Goal: Information Seeking & Learning: Learn about a topic

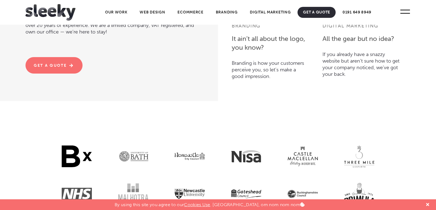
scroll to position [1293, 0]
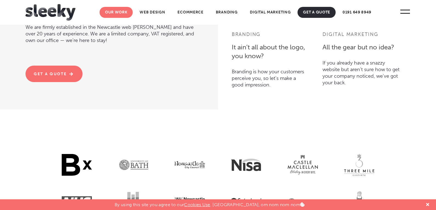
click at [103, 14] on link "Our Work" at bounding box center [115, 12] width 33 height 11
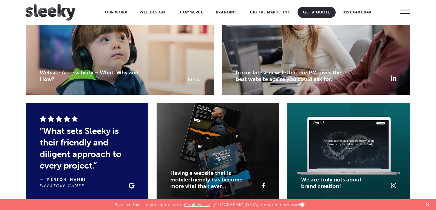
scroll to position [909, 0]
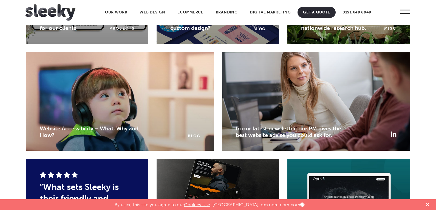
click at [98, 31] on p "Getting real-world results for our clients" at bounding box center [76, 22] width 73 height 19
click at [76, 31] on p "Getting real-world results for our clients" at bounding box center [76, 22] width 73 height 19
click at [98, 31] on link "Getting real-world results for our clients" at bounding box center [73, 24] width 67 height 13
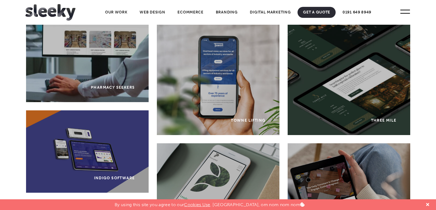
scroll to position [685, 0]
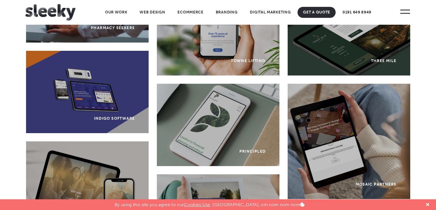
drag, startPoint x: 423, startPoint y: 50, endPoint x: 415, endPoint y: 27, distance: 23.6
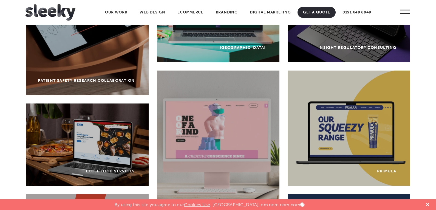
scroll to position [0, 0]
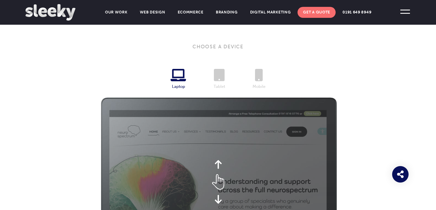
scroll to position [411, 0]
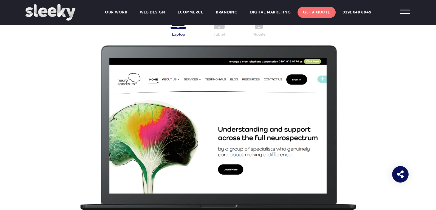
drag, startPoint x: 240, startPoint y: 155, endPoint x: 241, endPoint y: 88, distance: 66.8
click at [242, 90] on div at bounding box center [217, 125] width 217 height 135
drag, startPoint x: 242, startPoint y: 87, endPoint x: 246, endPoint y: 140, distance: 52.8
click at [246, 140] on div at bounding box center [217, 125] width 217 height 135
click at [230, 135] on div at bounding box center [217, 125] width 217 height 135
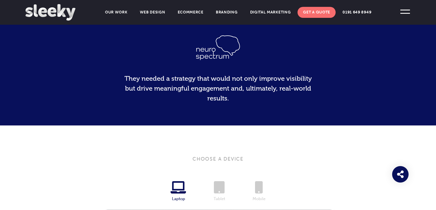
scroll to position [247, 0]
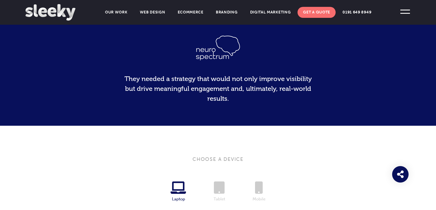
drag, startPoint x: 214, startPoint y: 185, endPoint x: 275, endPoint y: 165, distance: 64.4
click at [214, 185] on icon at bounding box center [219, 187] width 11 height 12
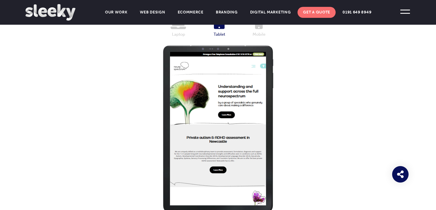
drag, startPoint x: 231, startPoint y: 133, endPoint x: 233, endPoint y: 101, distance: 32.1
click at [233, 101] on div at bounding box center [218, 128] width 96 height 153
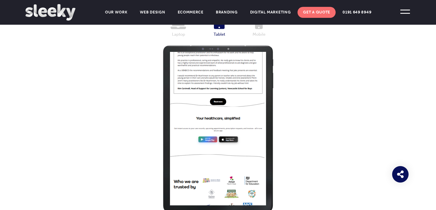
scroll to position [638, 0]
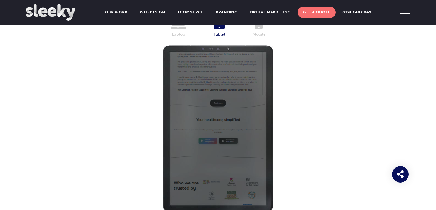
click at [255, 30] on li "Mobile" at bounding box center [259, 28] width 40 height 22
click at [257, 25] on icon at bounding box center [259, 23] width 8 height 12
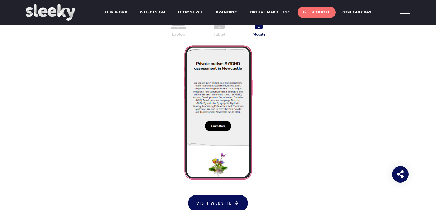
scroll to position [0, 0]
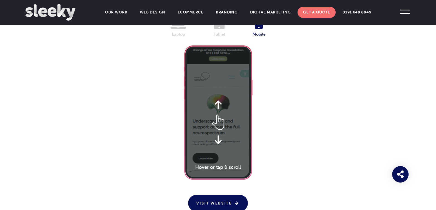
click at [336, 101] on div "Choose A Device Laptop Tablet Tablet Mobile Visit Website" at bounding box center [217, 101] width 385 height 220
